Goal: Information Seeking & Learning: Check status

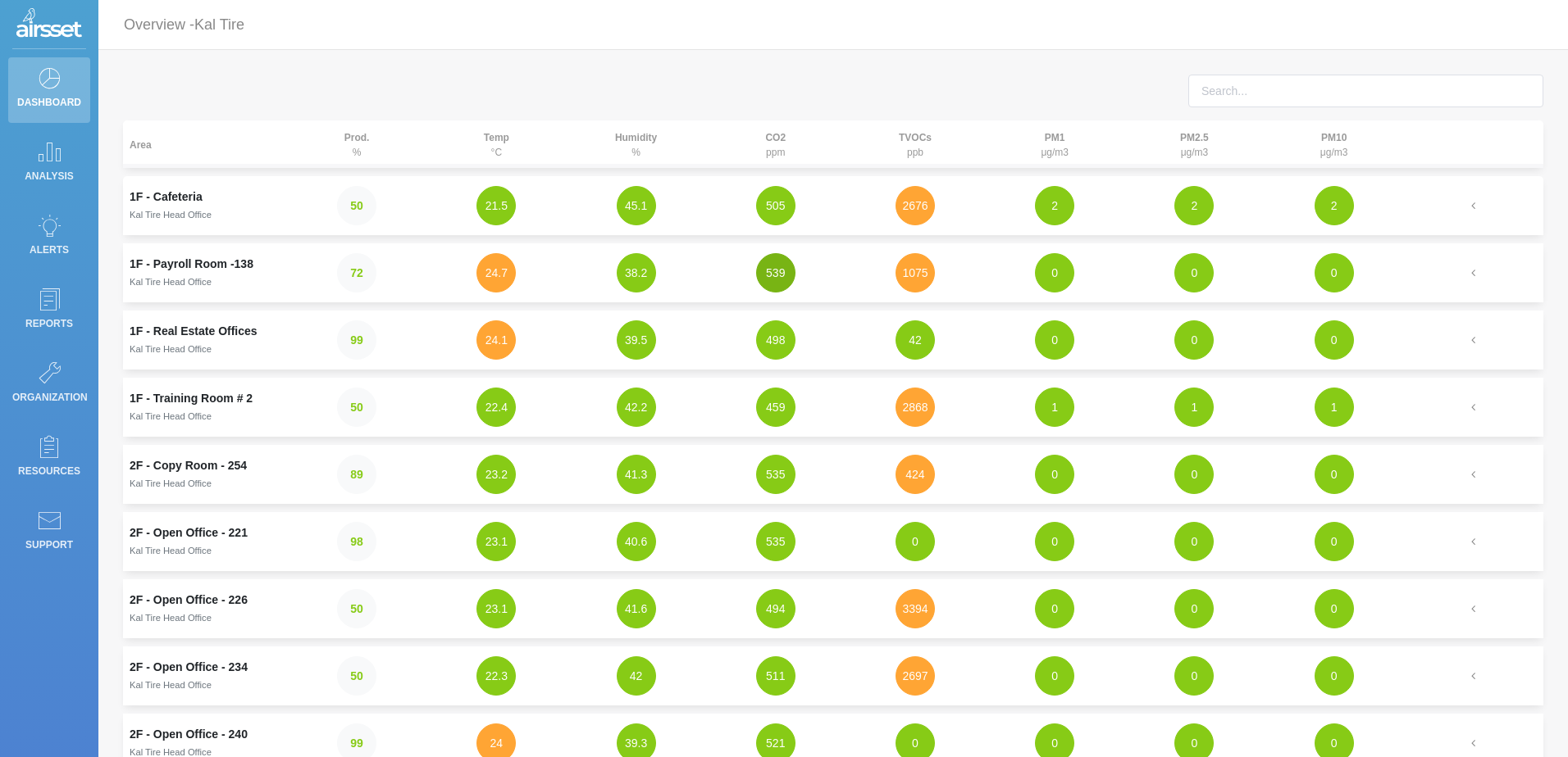
click at [789, 274] on button "539" at bounding box center [776, 273] width 39 height 39
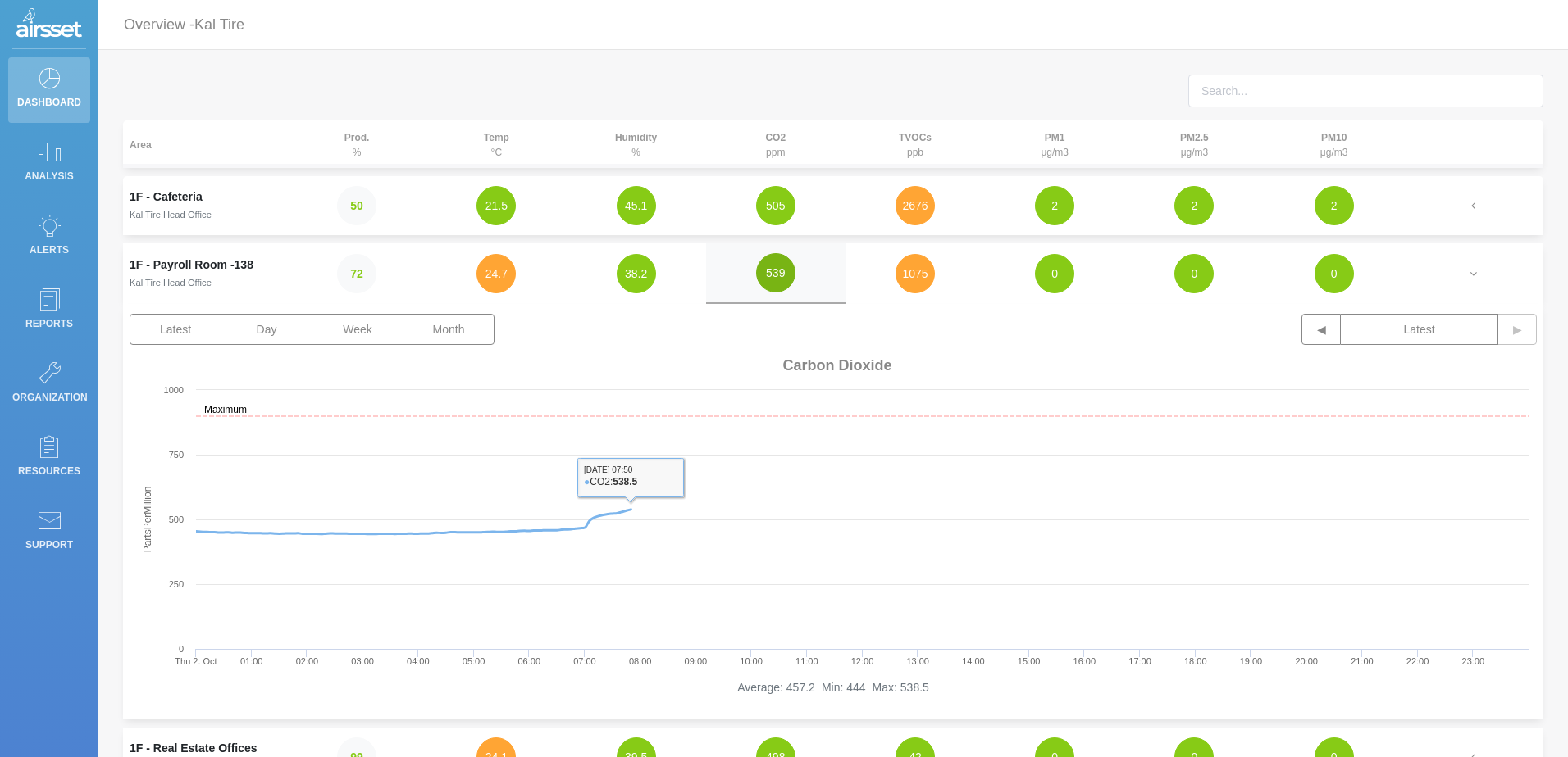
scroll to position [82, 0]
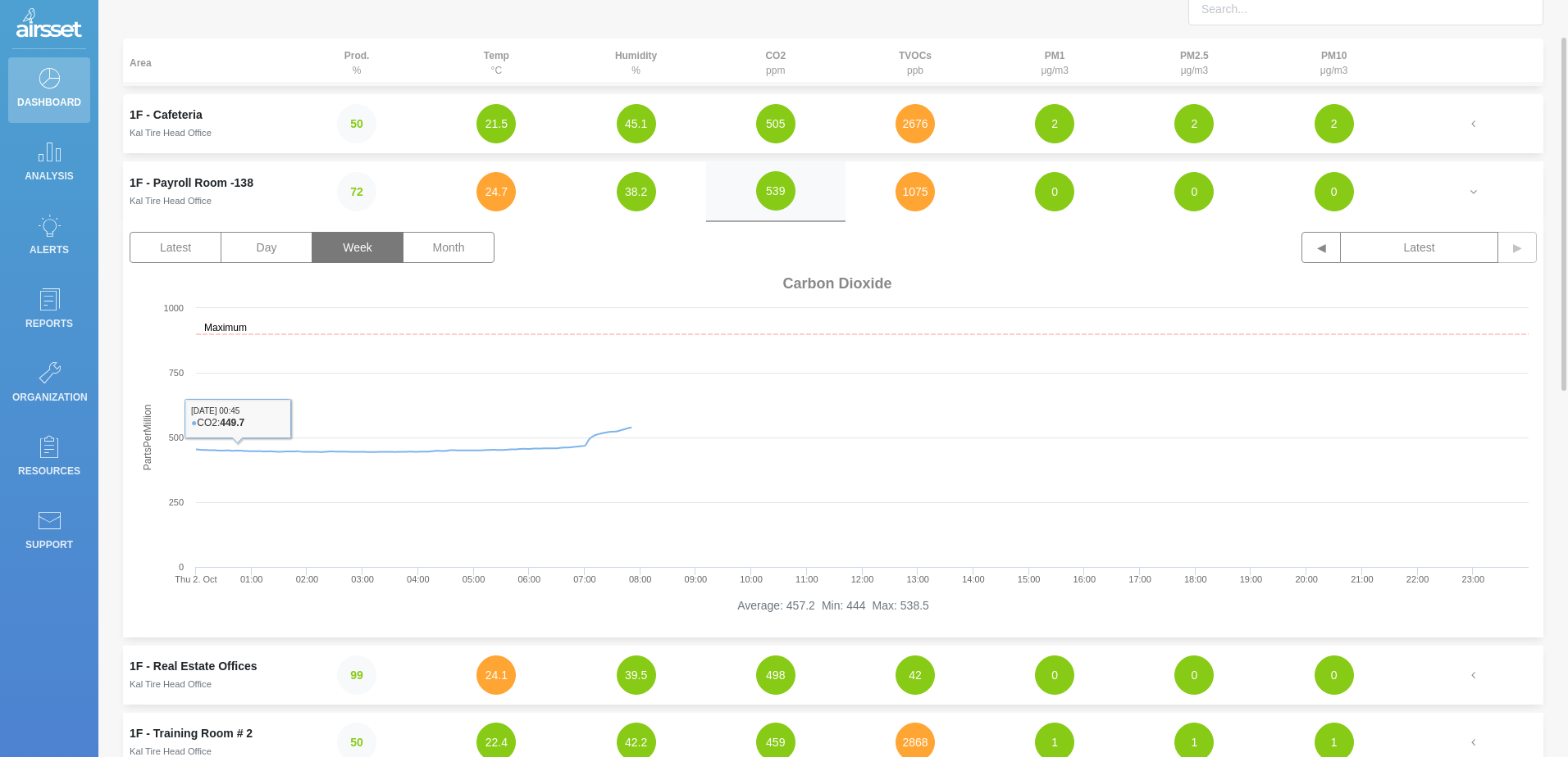
click at [353, 249] on button "Week" at bounding box center [357, 248] width 92 height 31
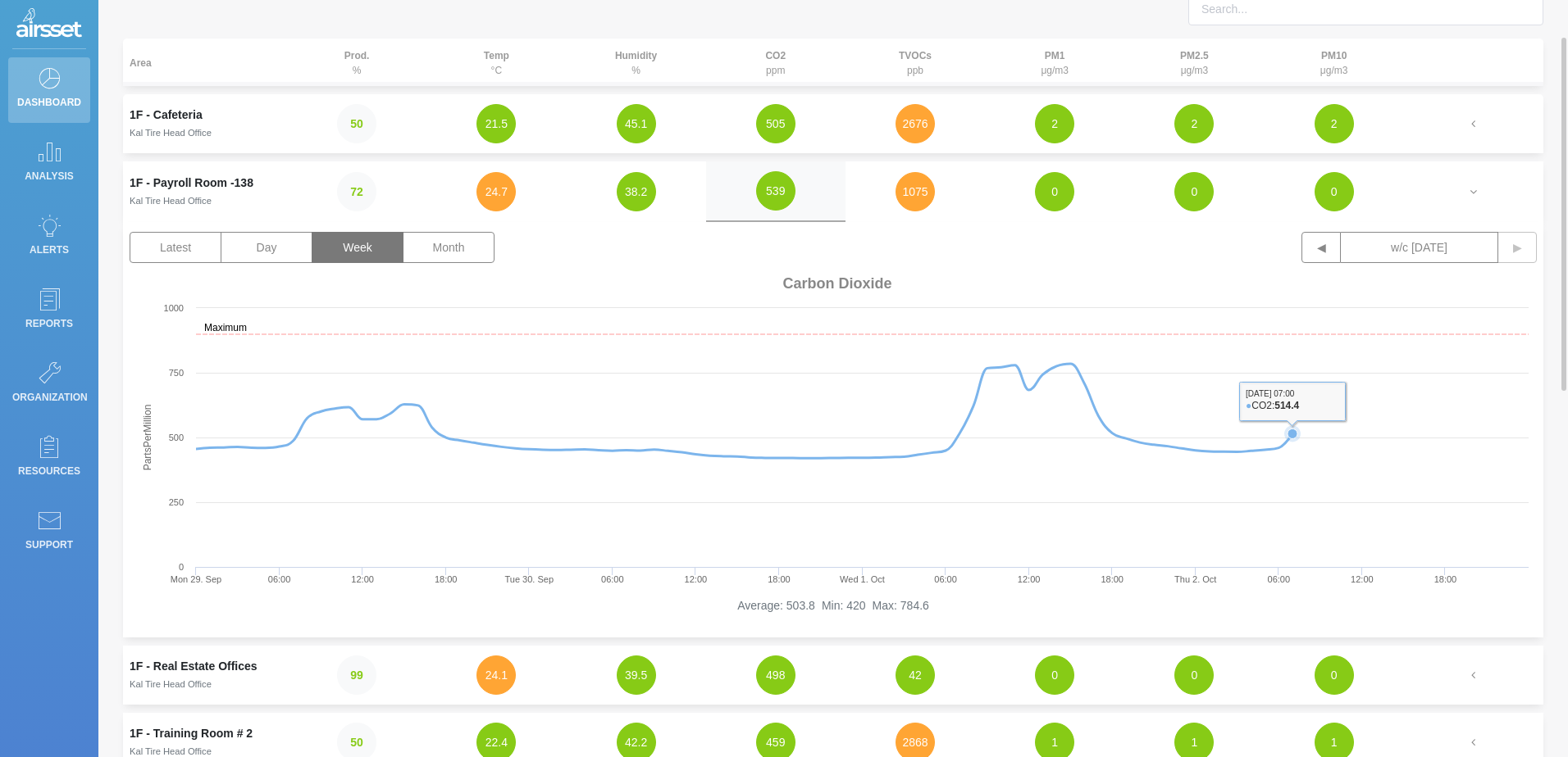
drag, startPoint x: 1128, startPoint y: 556, endPoint x: 1454, endPoint y: 505, distance: 330.0
click at [1454, 505] on rect at bounding box center [833, 433] width 1407 height 328
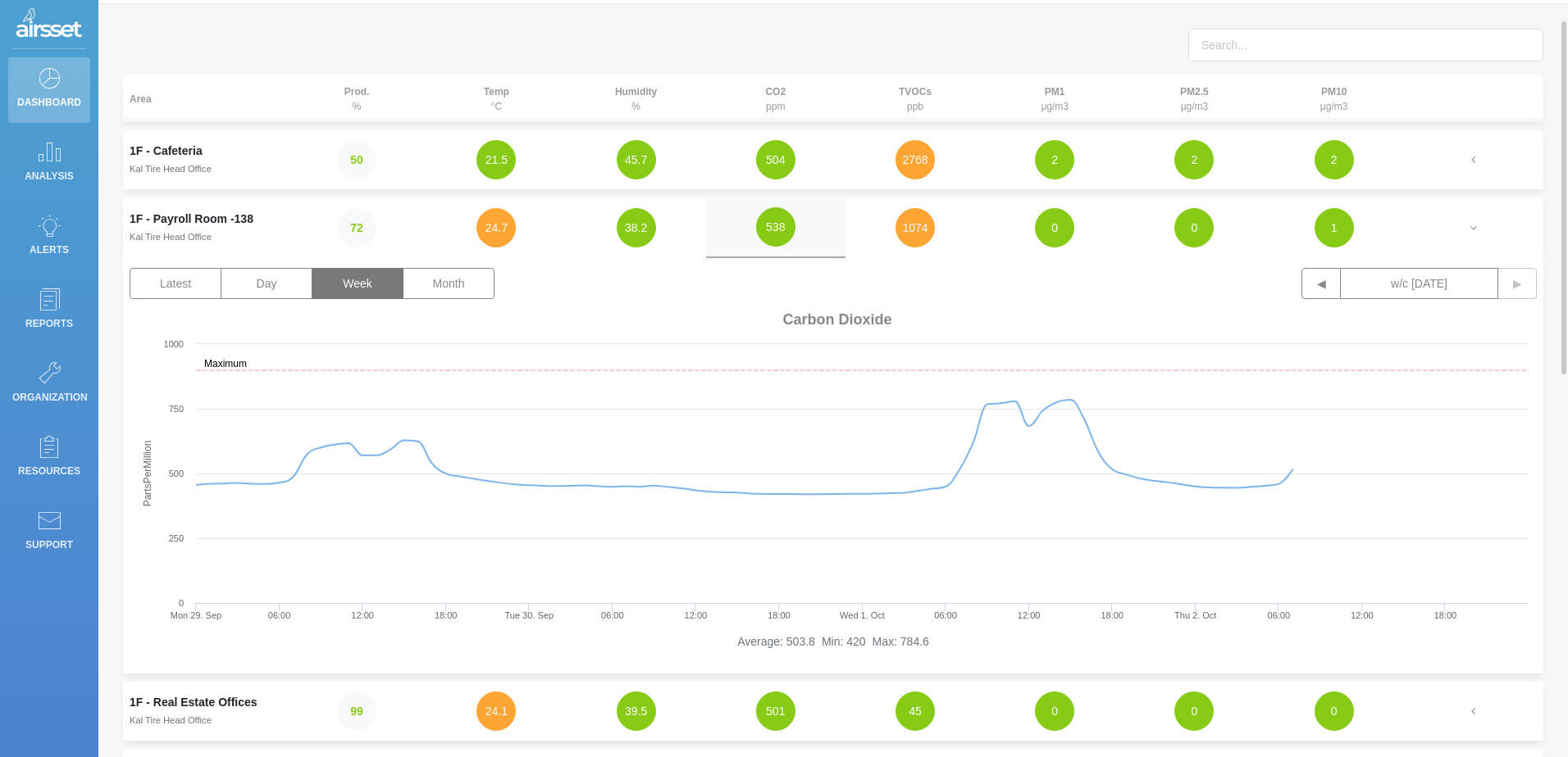
scroll to position [0, 0]
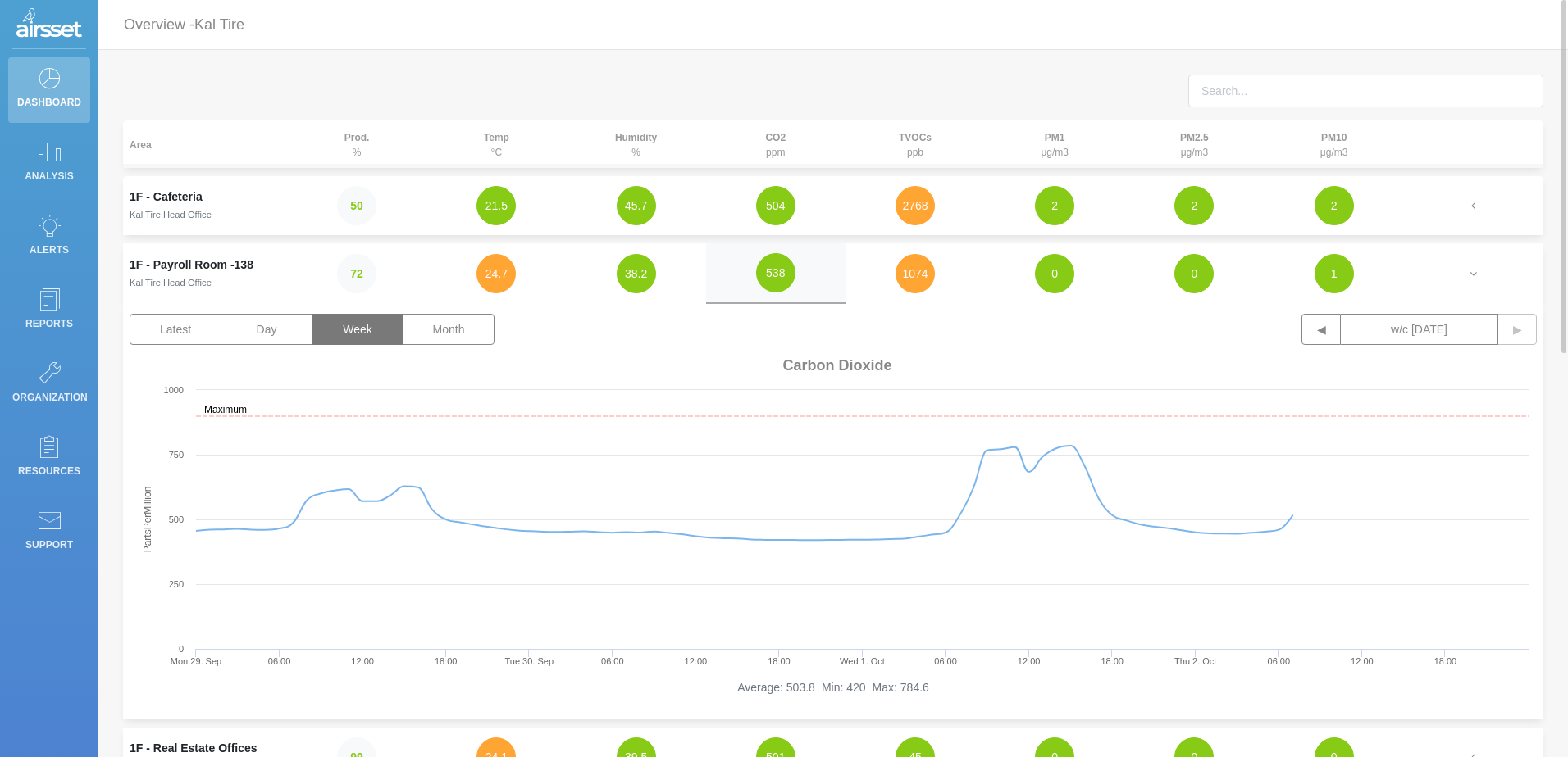
click at [158, 266] on td "1F - Payroll Room -138 Kal Tire Head Office" at bounding box center [205, 274] width 164 height 60
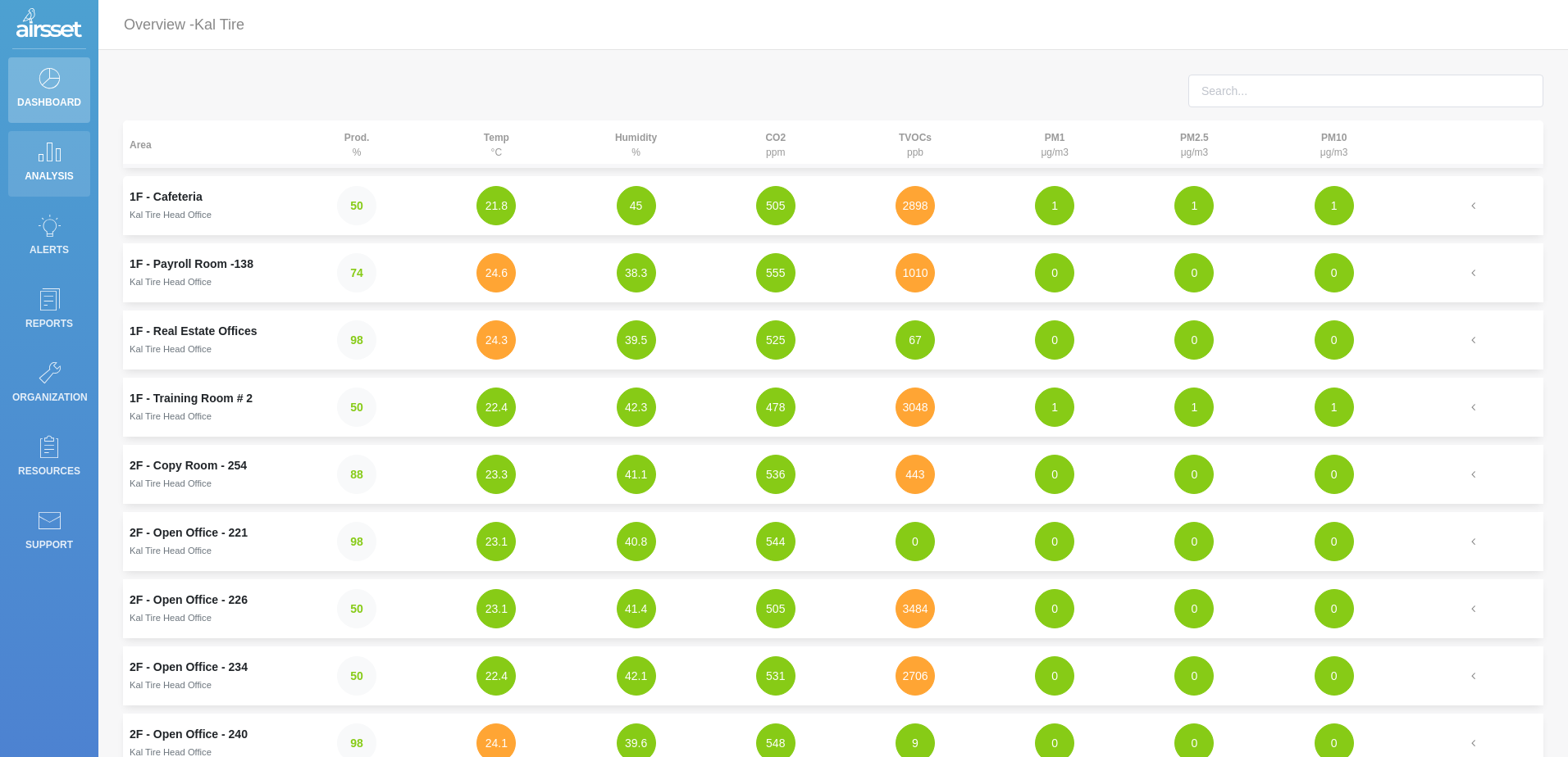
click at [38, 167] on p "Analysis" at bounding box center [50, 176] width 74 height 24
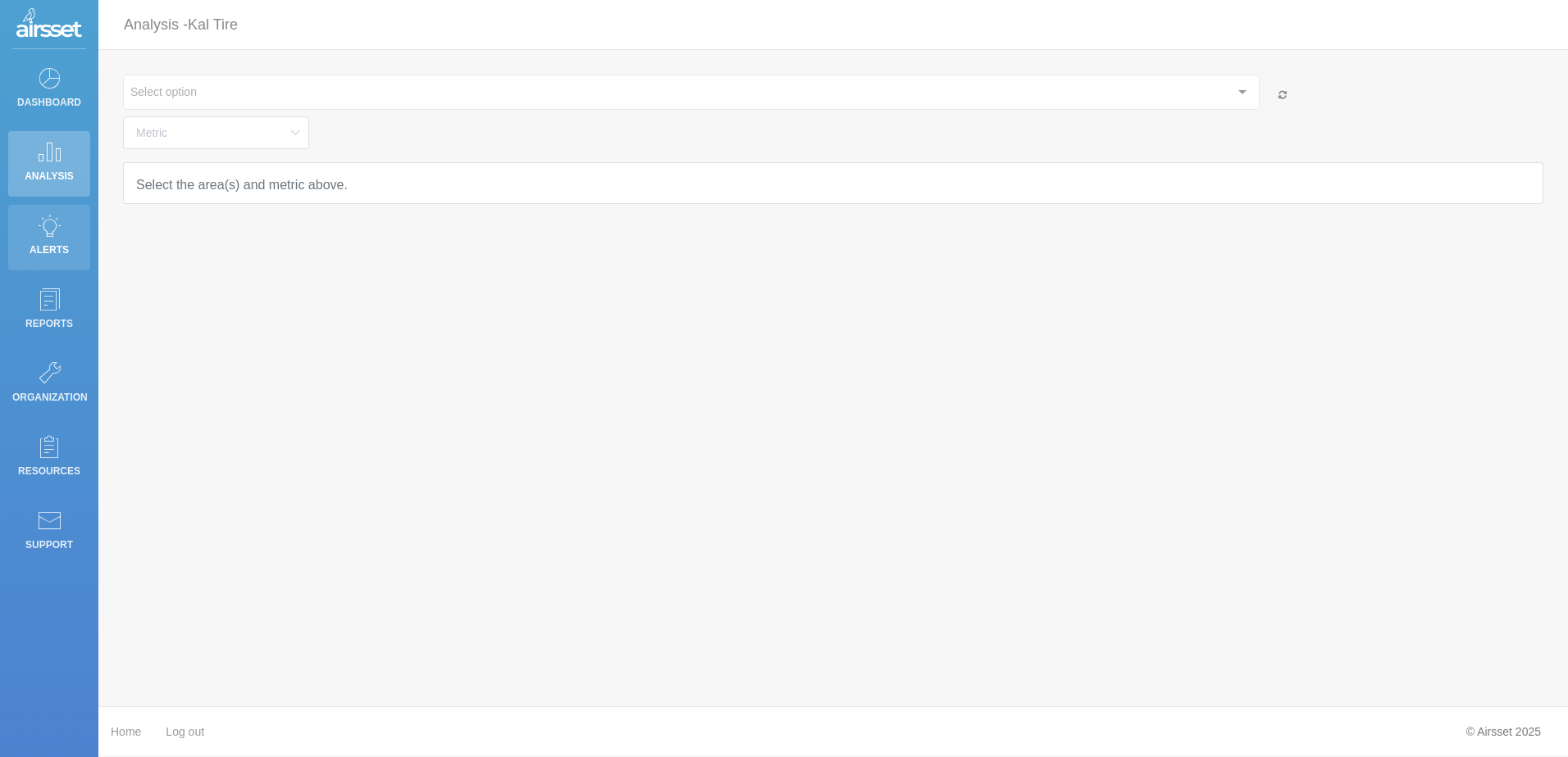
type input "Temperature"
click at [39, 229] on icon at bounding box center [49, 225] width 24 height 23
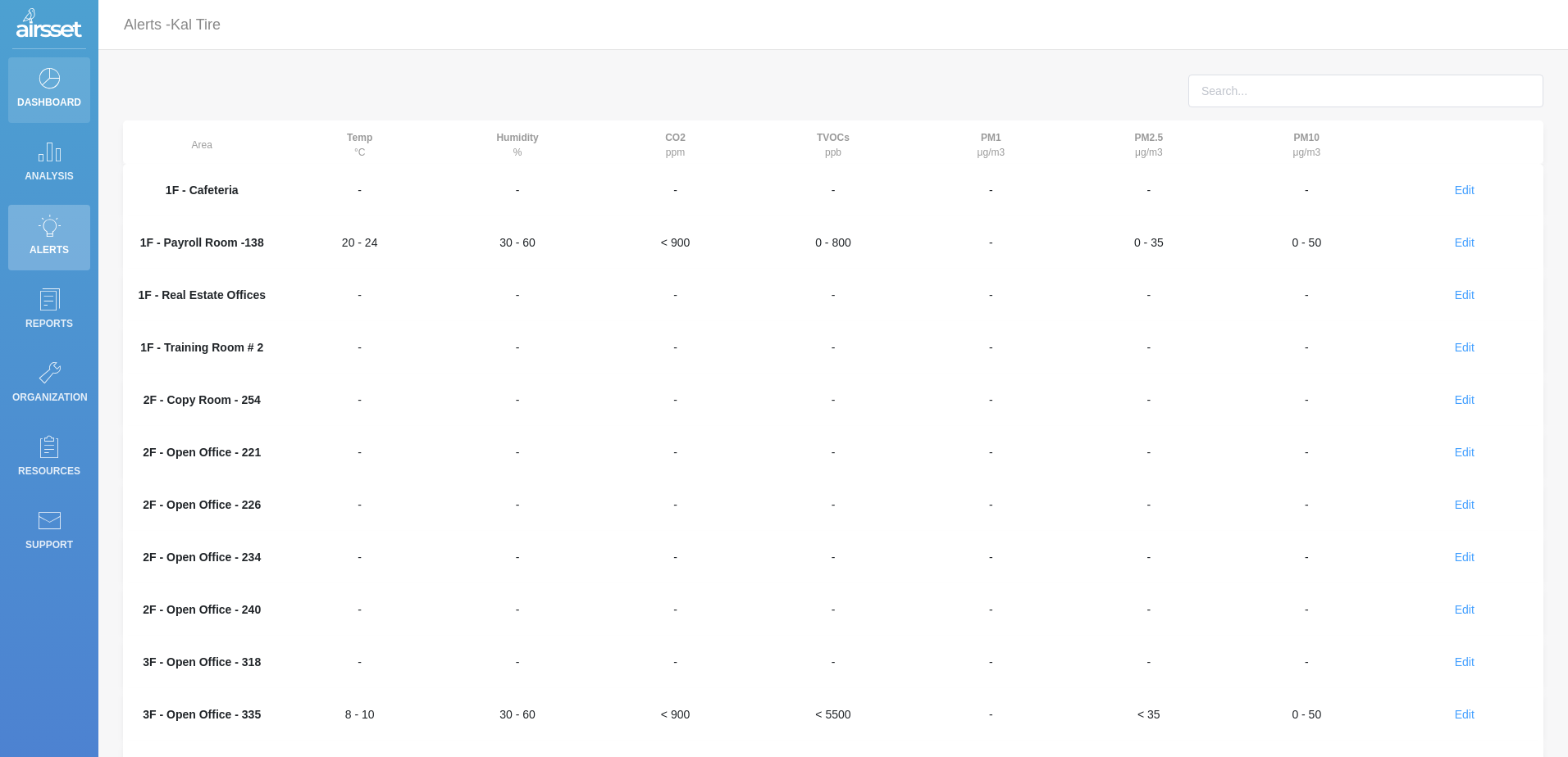
click at [53, 97] on p "Dashboard" at bounding box center [50, 101] width 74 height 24
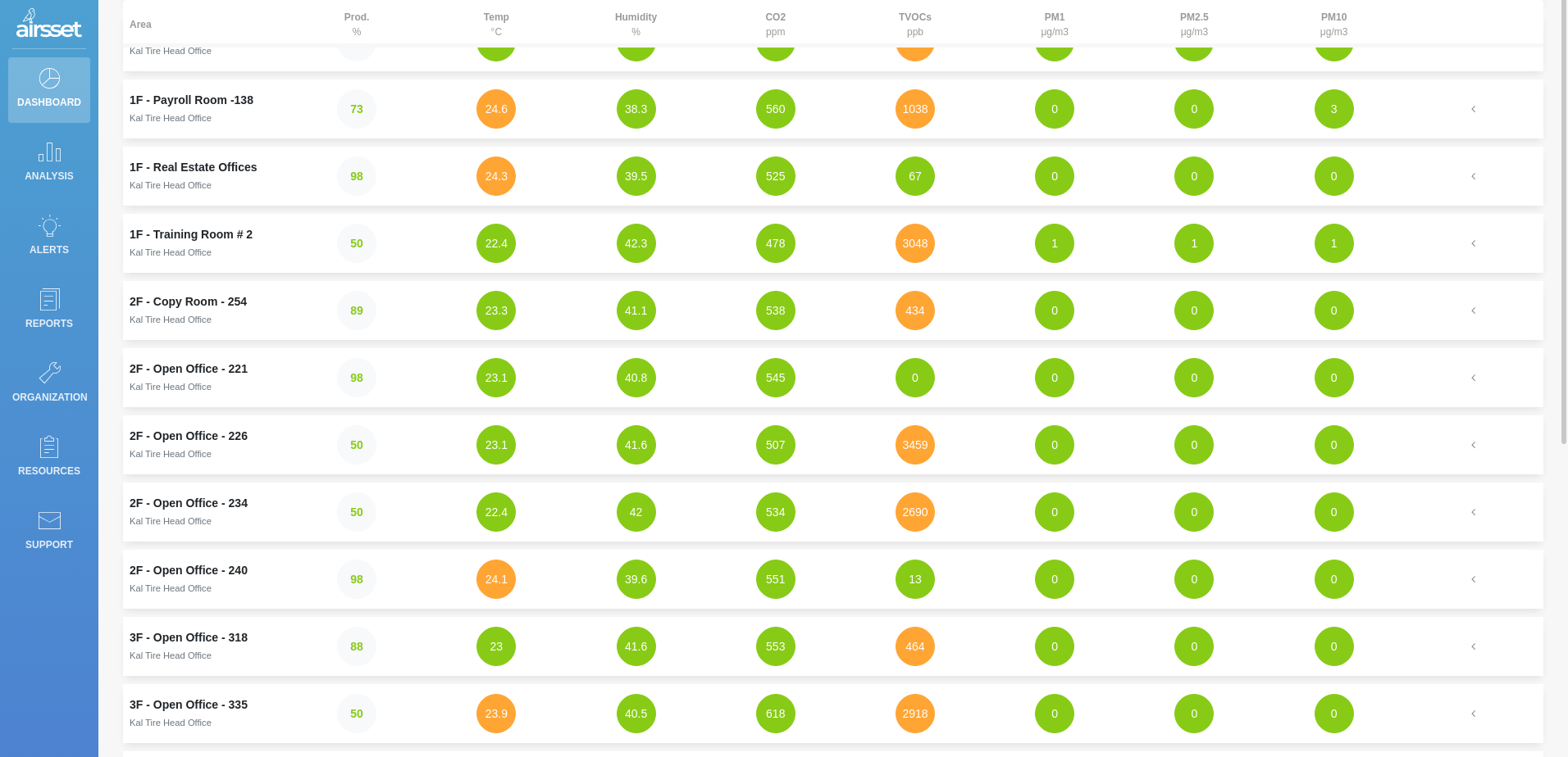
scroll to position [82, 0]
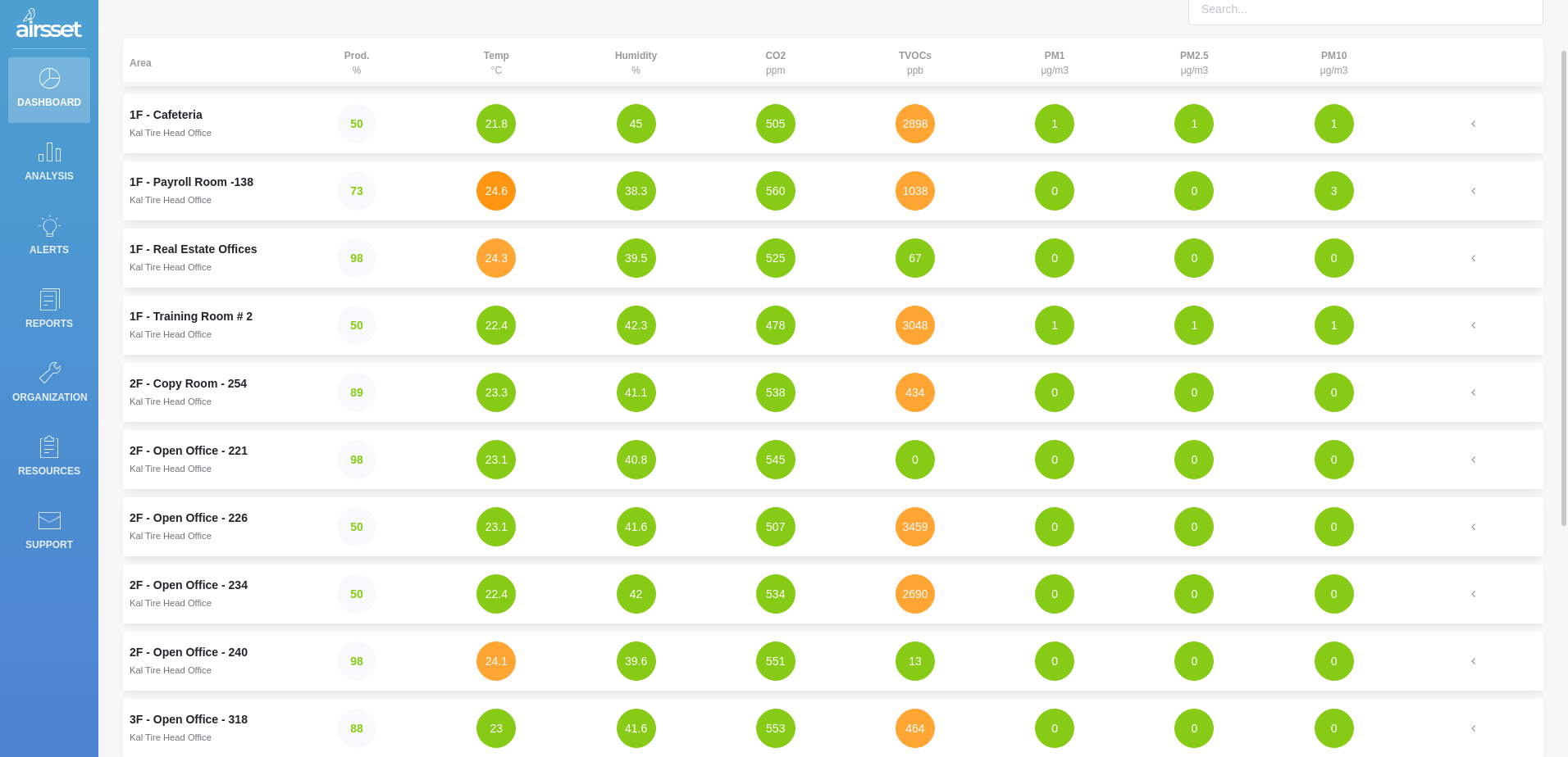
click at [483, 191] on button "24.6" at bounding box center [496, 191] width 39 height 39
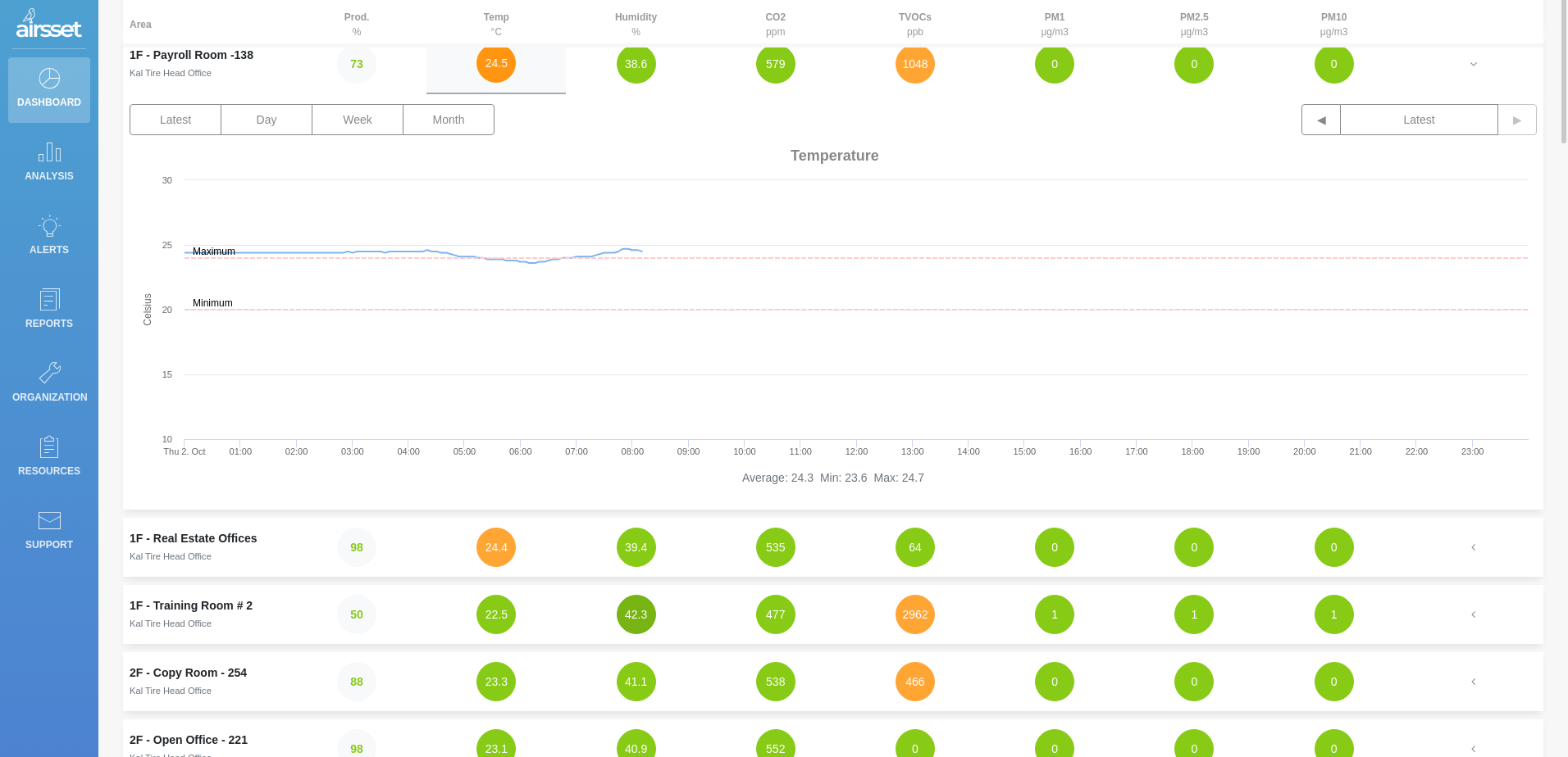
scroll to position [0, 0]
